Goal: Task Accomplishment & Management: Use online tool/utility

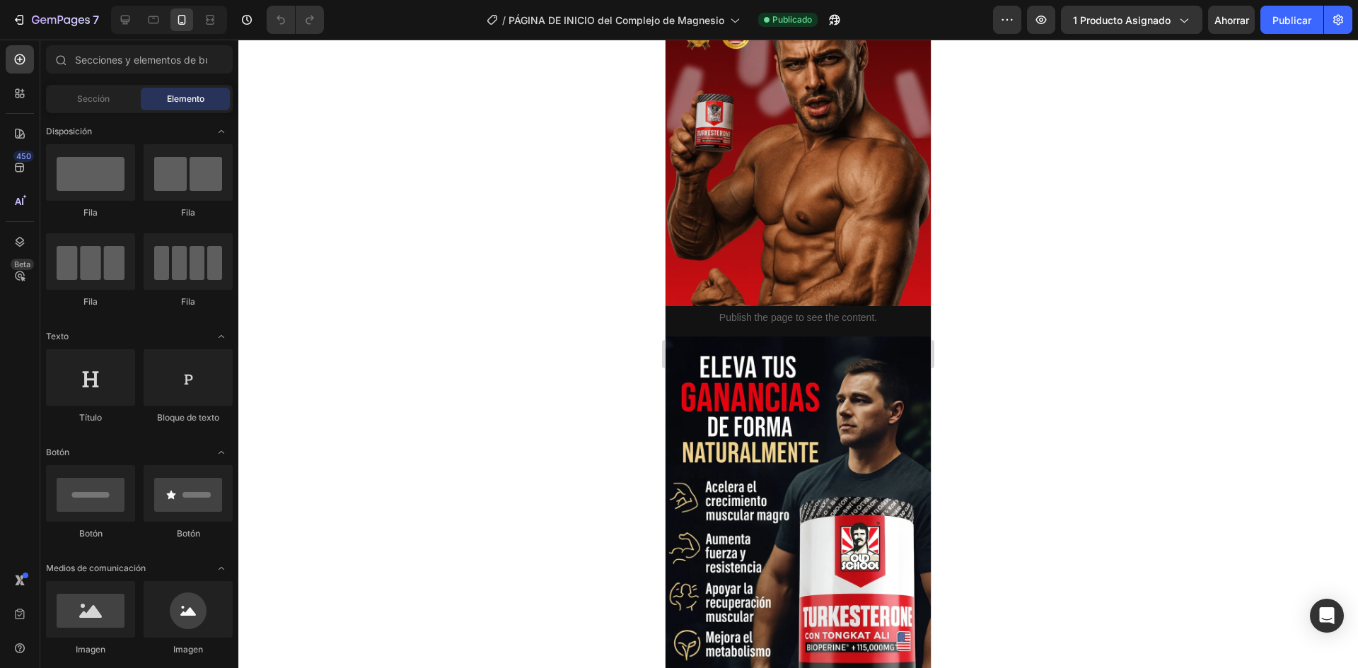
scroll to position [1910, 0]
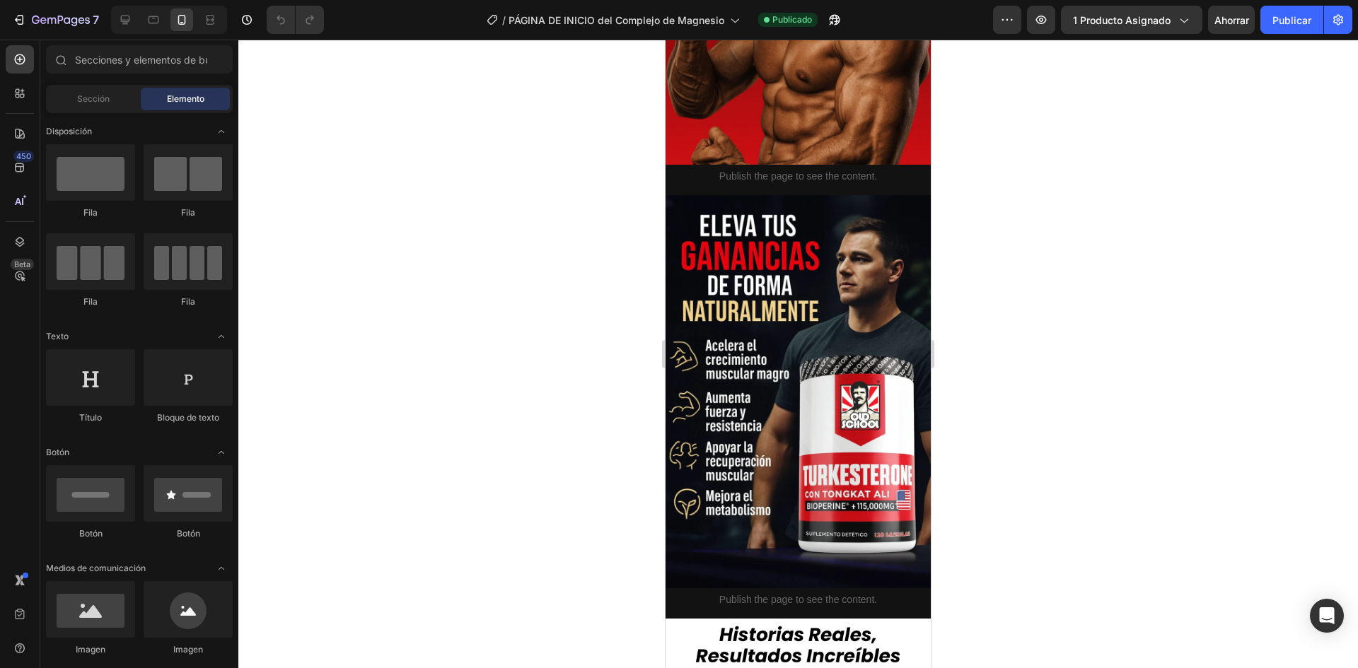
click at [811, 393] on img at bounding box center [798, 391] width 265 height 393
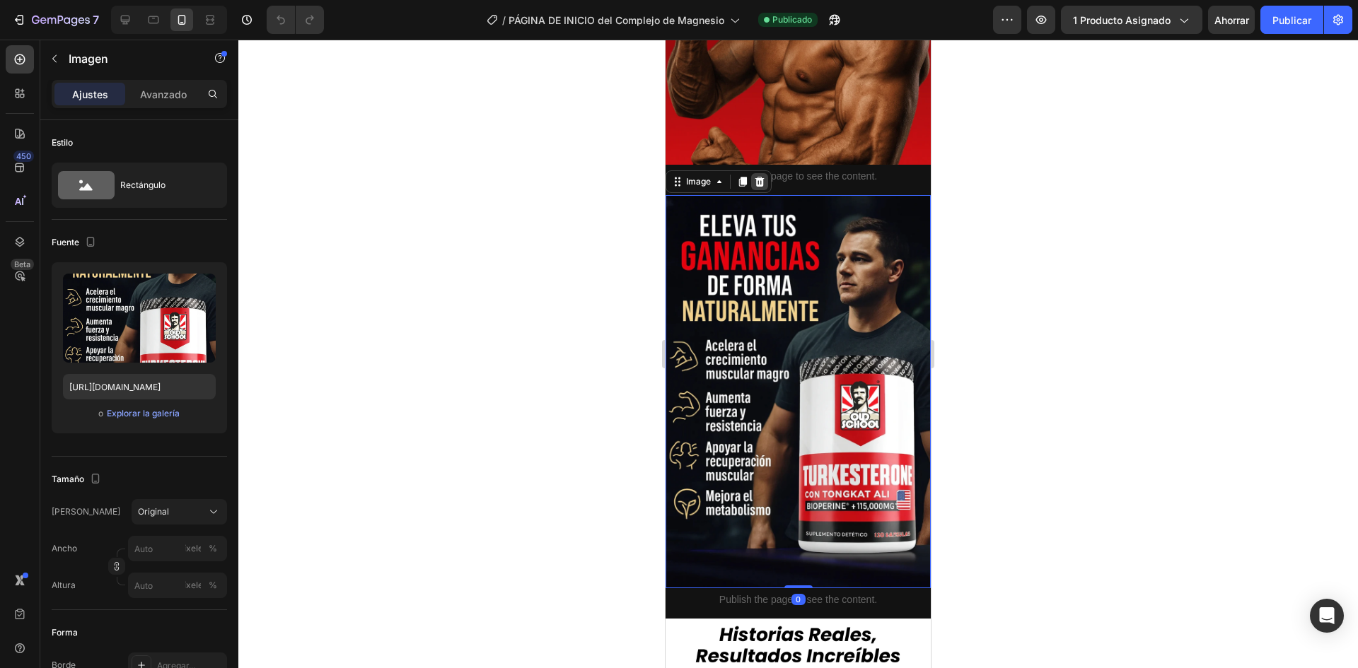
click at [756, 176] on icon at bounding box center [759, 181] width 11 height 11
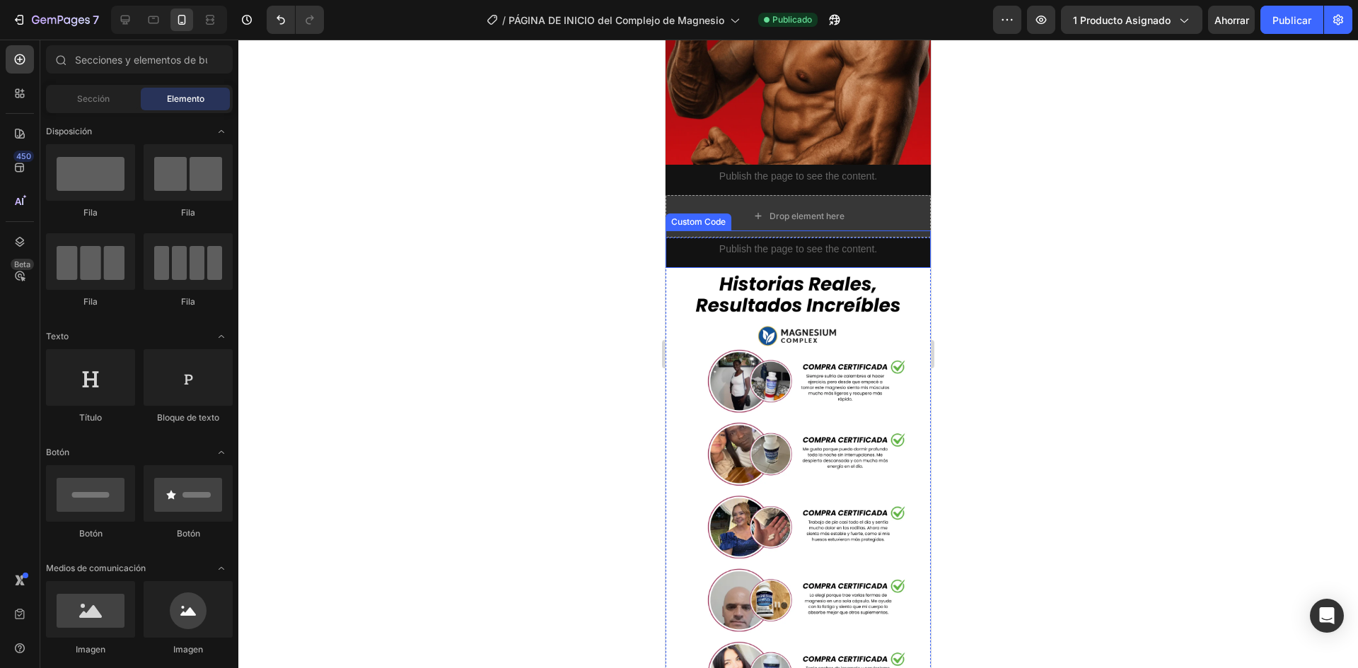
click at [857, 195] on div "Drop element here" at bounding box center [798, 216] width 265 height 42
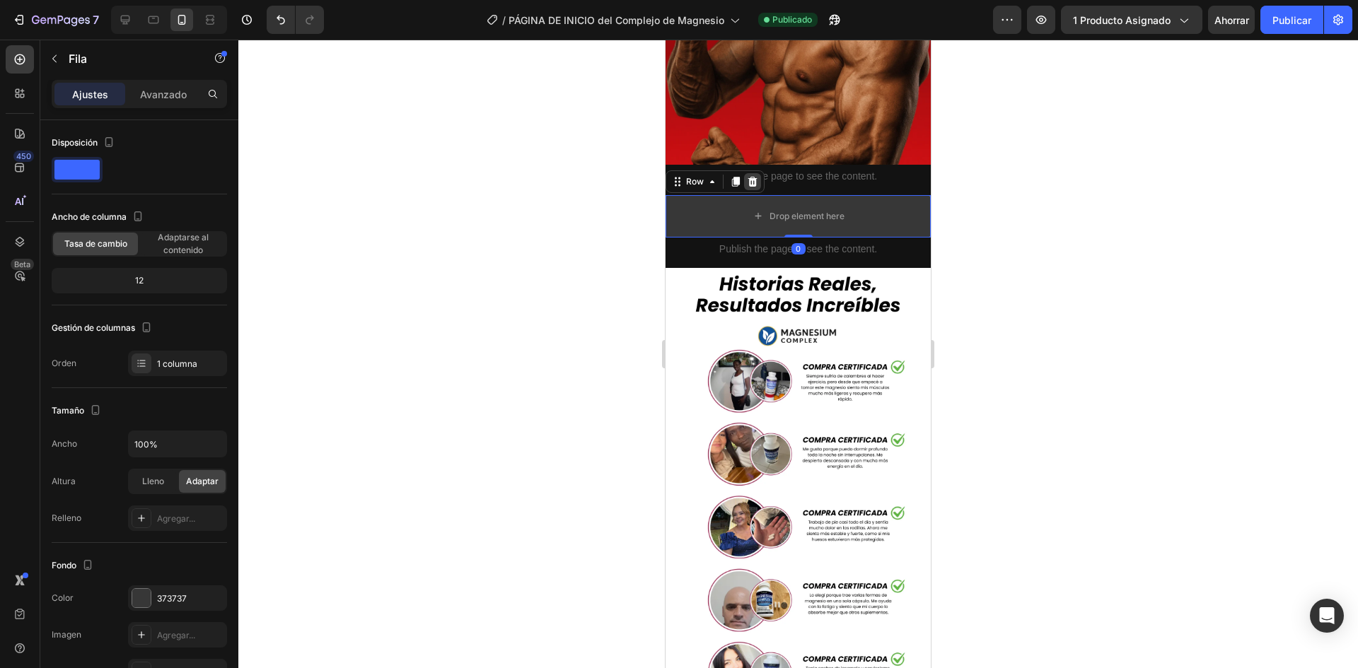
click at [753, 177] on icon at bounding box center [752, 182] width 9 height 10
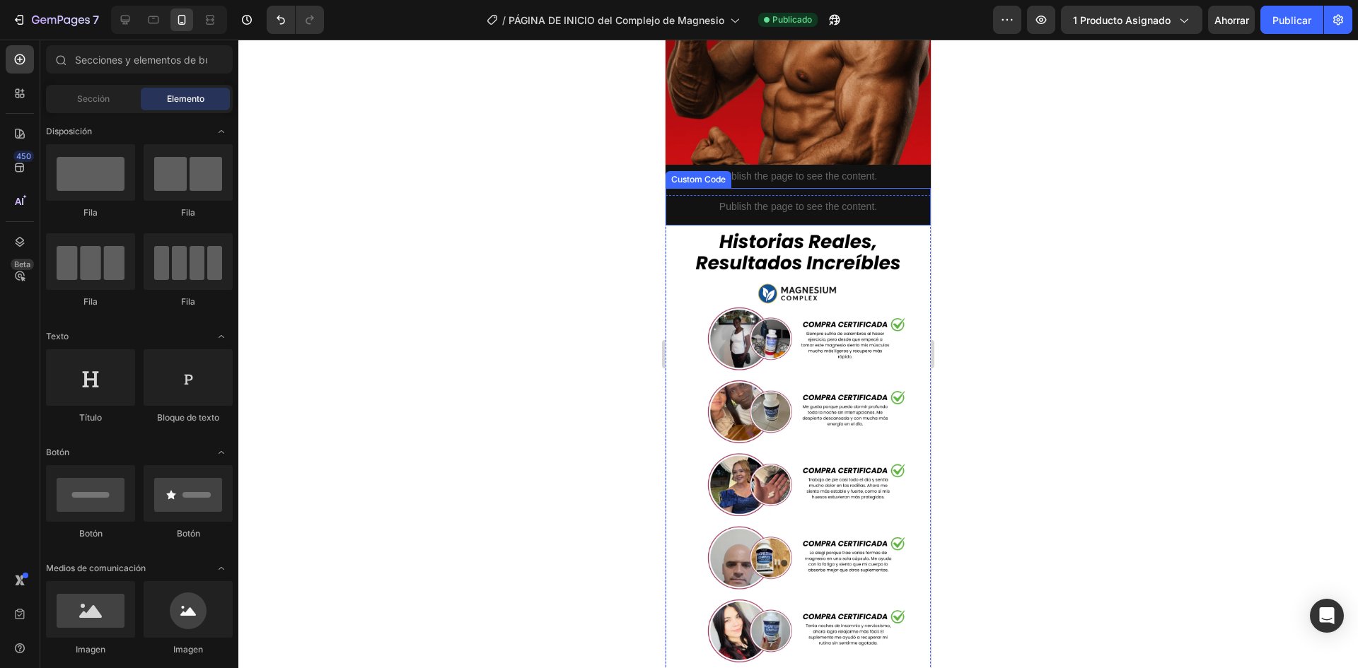
click at [820, 199] on p "Publish the page to see the content." at bounding box center [798, 206] width 265 height 15
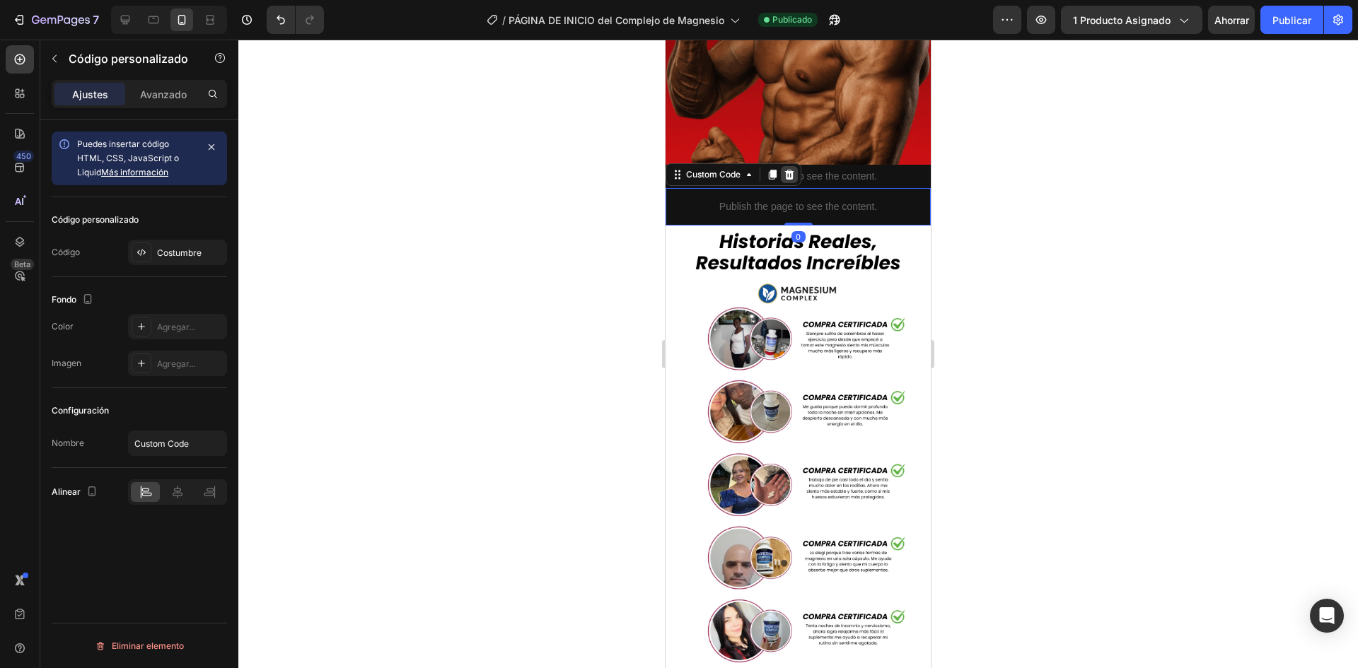
click at [797, 166] on div at bounding box center [789, 174] width 17 height 17
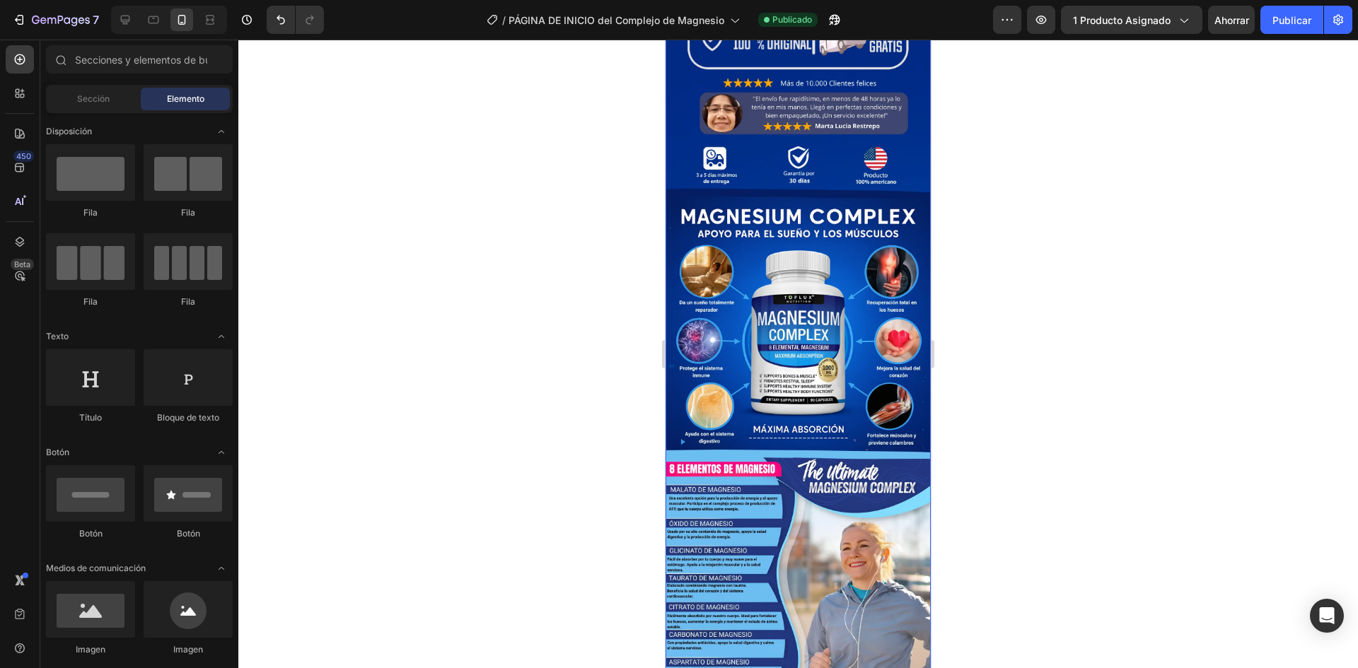
scroll to position [1061, 0]
